Goal: Task Accomplishment & Management: Use online tool/utility

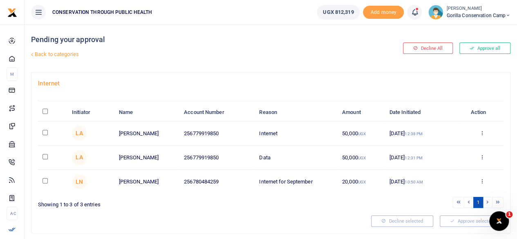
click at [45, 155] on input "checkbox" at bounding box center [45, 156] width 5 height 5
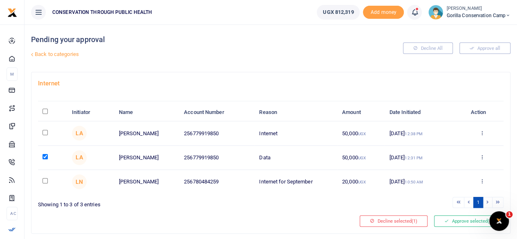
click at [45, 155] on input "checkbox" at bounding box center [45, 156] width 5 height 5
checkbox input "false"
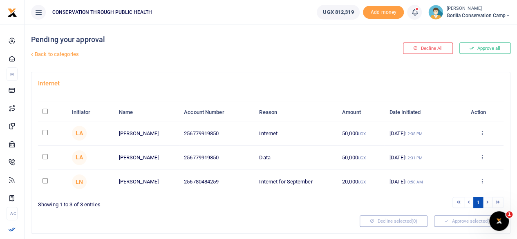
click at [45, 134] on input "checkbox" at bounding box center [45, 132] width 5 height 5
checkbox input "true"
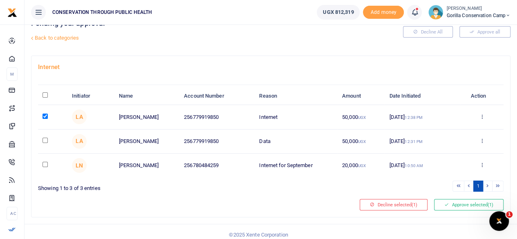
scroll to position [19, 0]
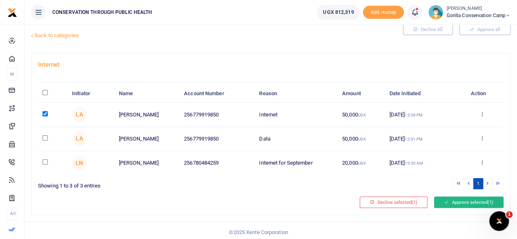
click at [440, 204] on button "Approve selected (1)" at bounding box center [469, 202] width 70 height 11
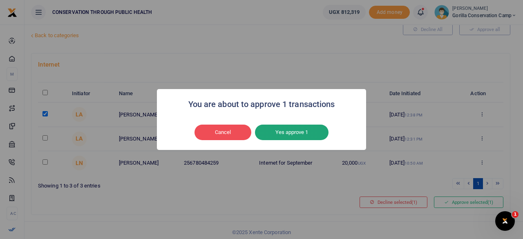
click at [274, 129] on button "Yes approve 1" at bounding box center [292, 133] width 74 height 16
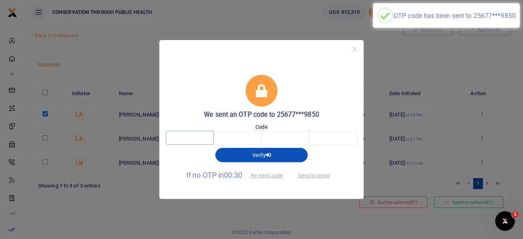
click at [205, 140] on input "text" at bounding box center [190, 138] width 48 height 14
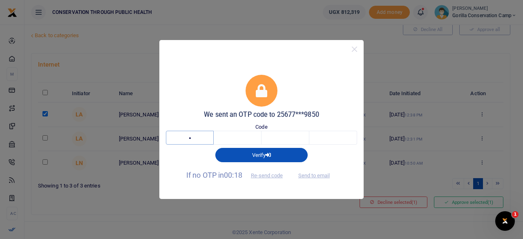
type input "2"
type input "9"
type input "3"
type input "1"
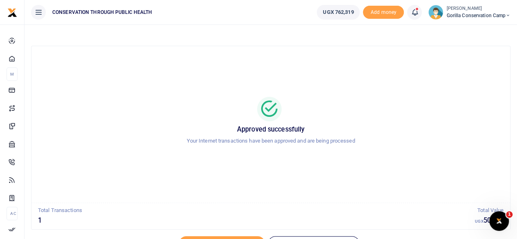
scroll to position [42, 0]
